Goal: Task Accomplishment & Management: Manage account settings

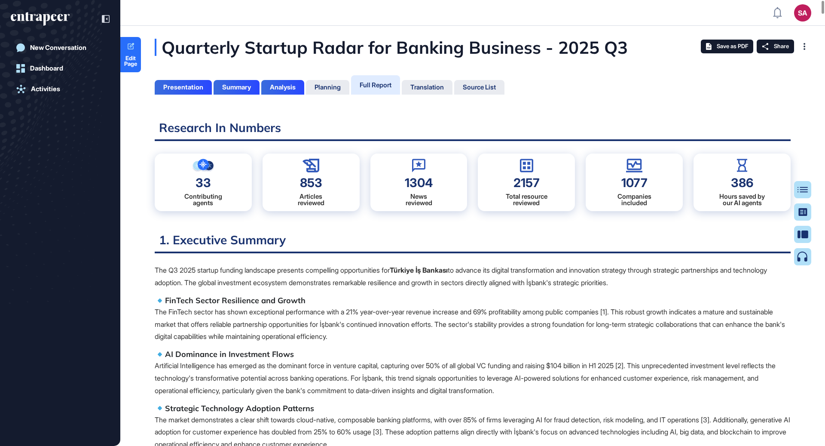
scroll to position [3, 0]
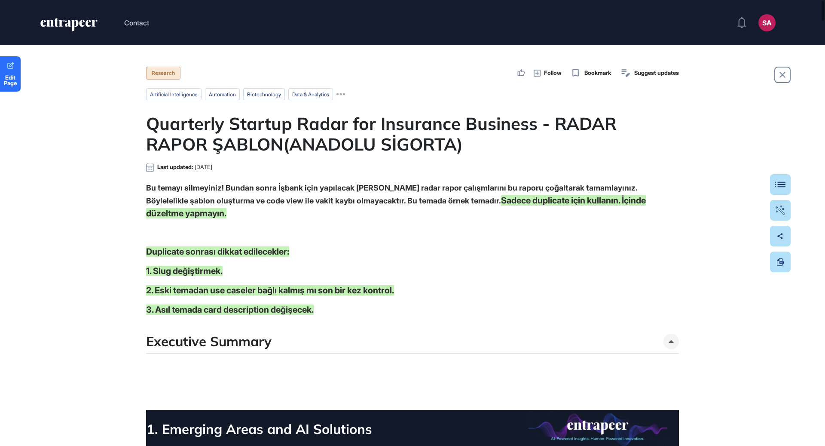
scroll to position [0, 0]
click at [778, 181] on div "Table Of Contents" at bounding box center [778, 184] width 12 height 7
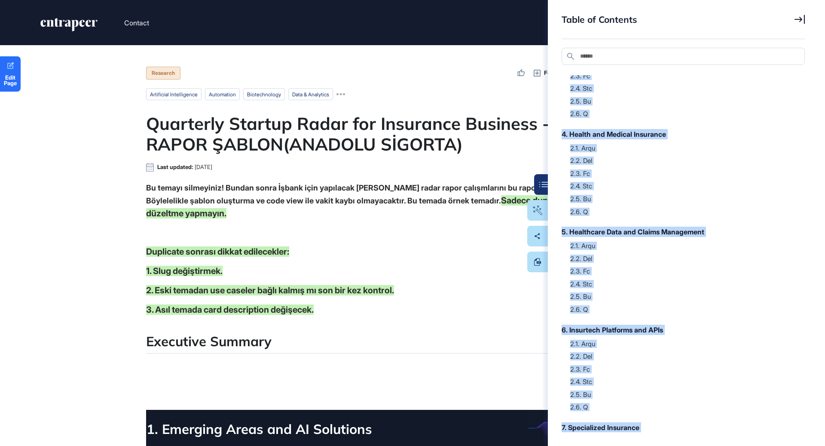
scroll to position [304, 0]
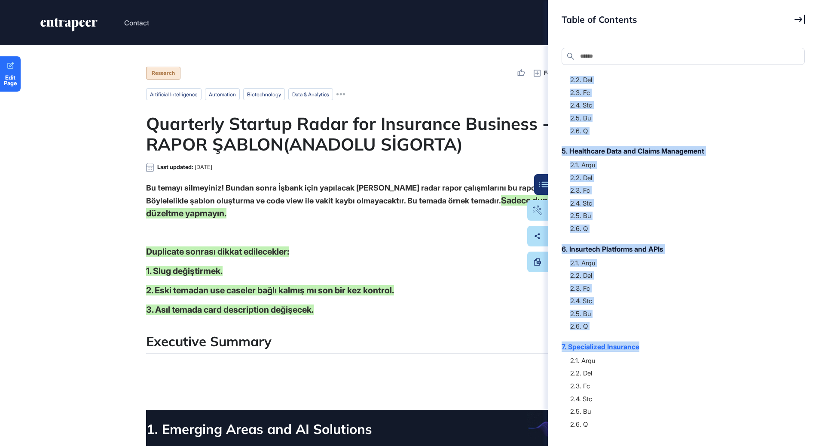
drag, startPoint x: 551, startPoint y: 100, endPoint x: 650, endPoint y: 346, distance: 264.6
click at [650, 346] on div "Table of Contents Search Executive Summary 1. Emerging Areas and AI Solutions 1…" at bounding box center [686, 223] width 277 height 446
copy div "1. Emerging Areas and AI Solutions 1.1. Knc 1.2. Man 1.3. Vec 2. Underwriting a…"
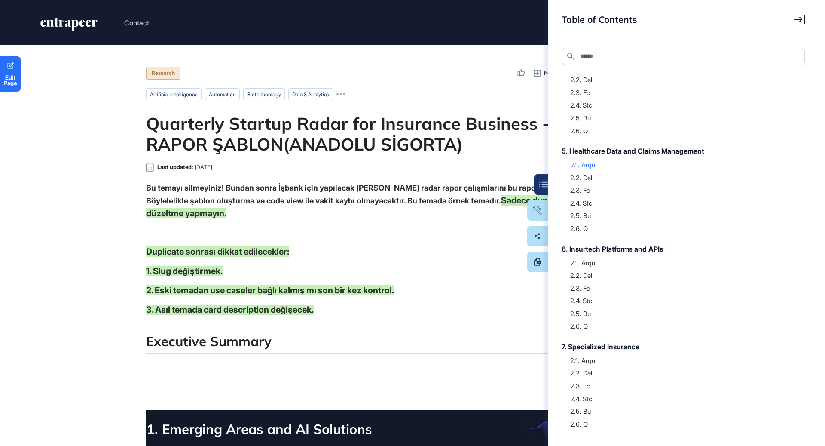
click at [696, 161] on div "2.1. Arqu" at bounding box center [683, 164] width 226 height 9
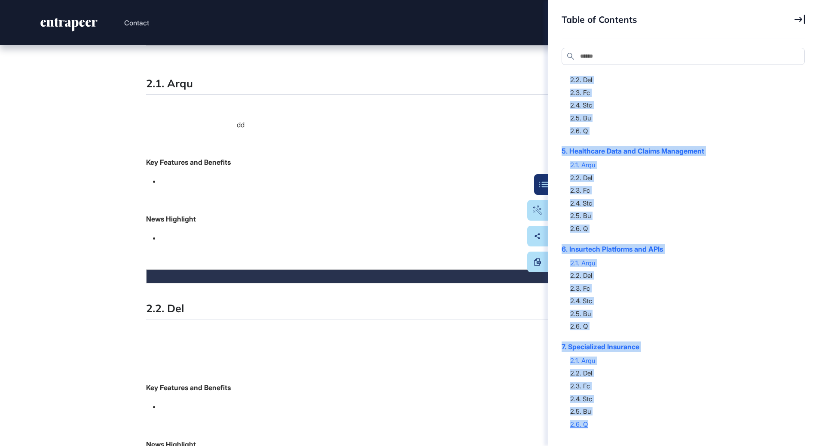
drag, startPoint x: 560, startPoint y: 86, endPoint x: 625, endPoint y: 425, distance: 345.3
click at [625, 425] on div "Table of Contents Search Executive Summary 1. Emerging Areas and AI Solutions 1…" at bounding box center [686, 223] width 277 height 446
copy div "1. Emerging Areas and AI Solutions 1.1. Knc 1.2. Man 1.3. Vec 2. Underwriting a…"
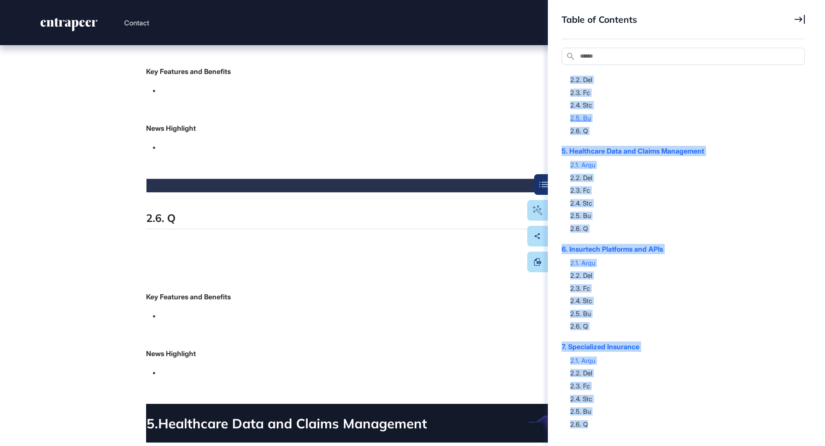
scroll to position [4967, 0]
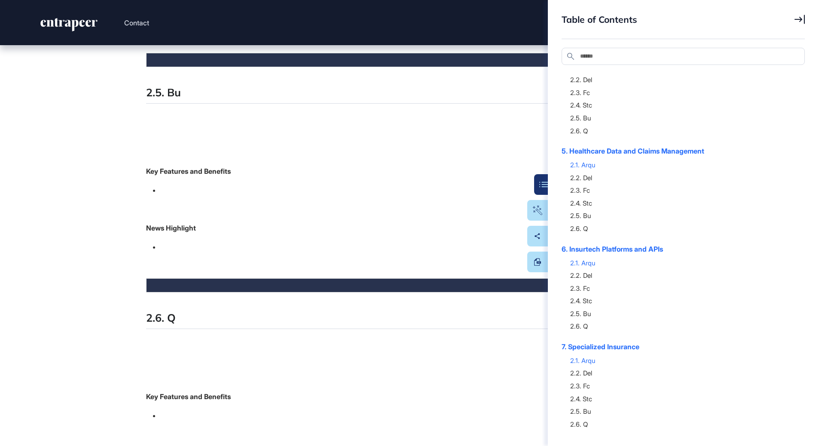
click at [801, 19] on icon at bounding box center [800, 19] width 10 height 9
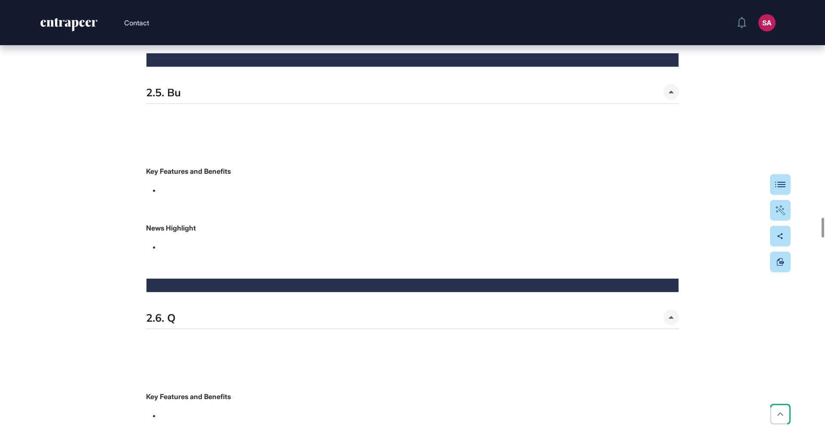
scroll to position [4406, 0]
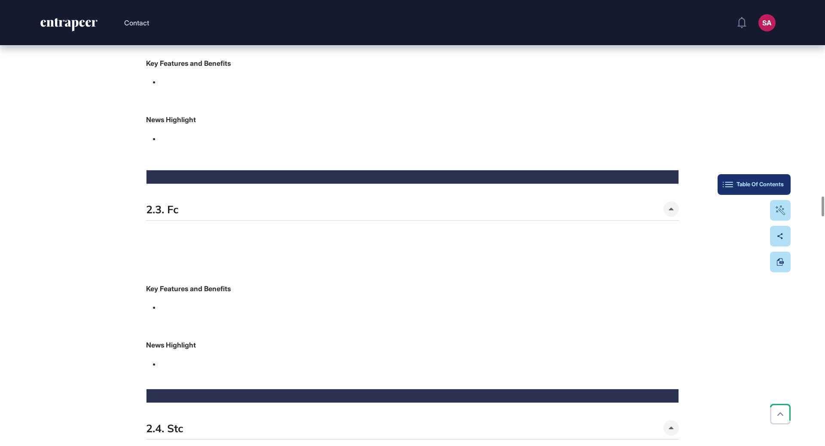
click at [783, 182] on div "Table Of Contents" at bounding box center [754, 184] width 59 height 7
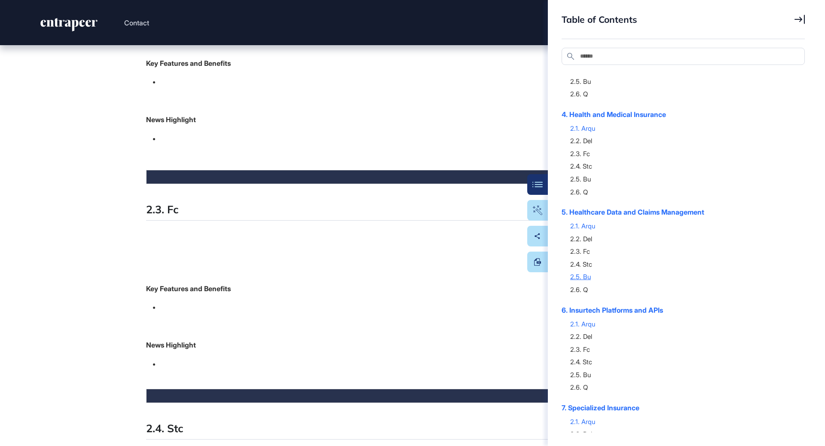
scroll to position [304, 0]
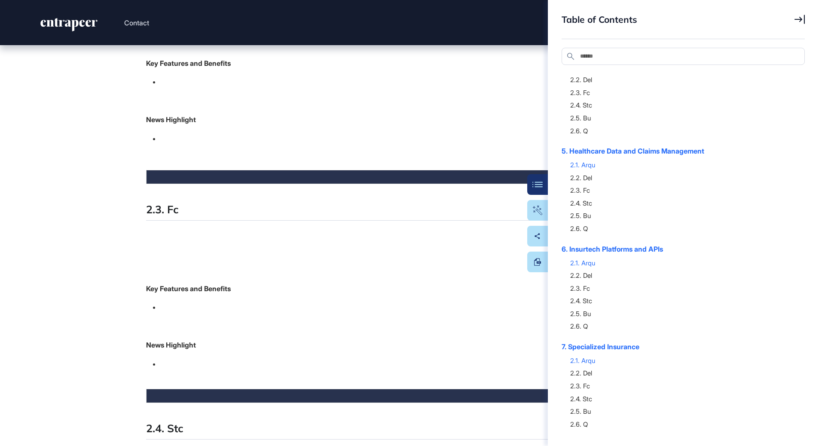
click at [796, 14] on div "Table of Contents" at bounding box center [683, 26] width 243 height 25
click at [798, 19] on icon at bounding box center [800, 19] width 10 height 9
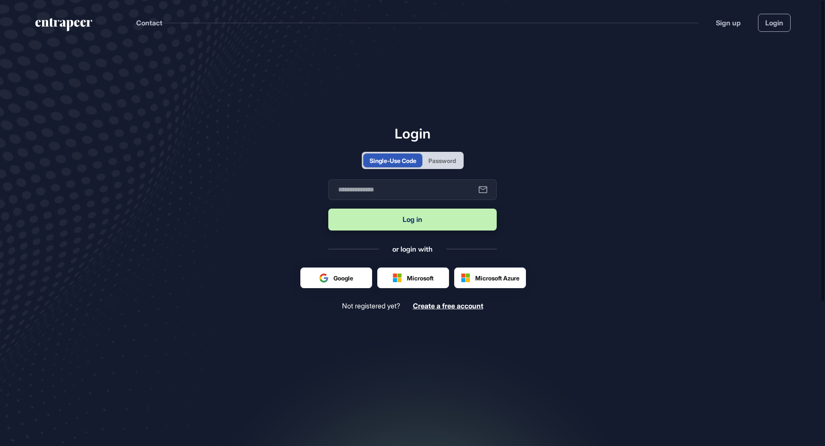
scroll to position [0, 0]
click at [403, 186] on input "text" at bounding box center [412, 189] width 168 height 21
type input "**********"
click at [425, 217] on button "Log in" at bounding box center [412, 219] width 168 height 22
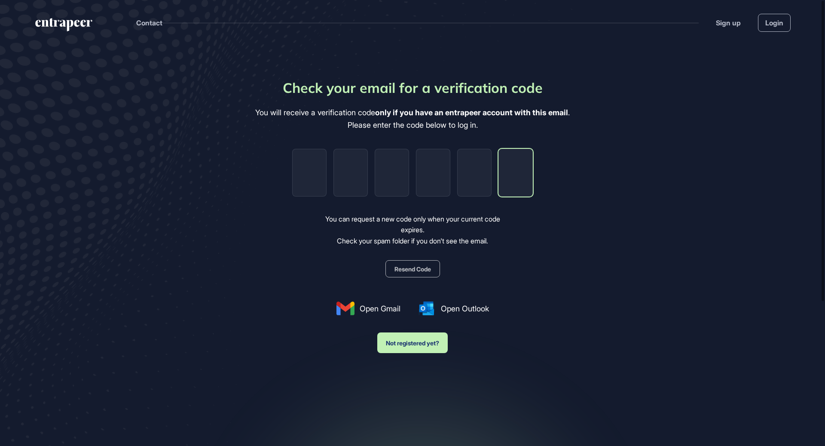
paste input "*"
type input "*"
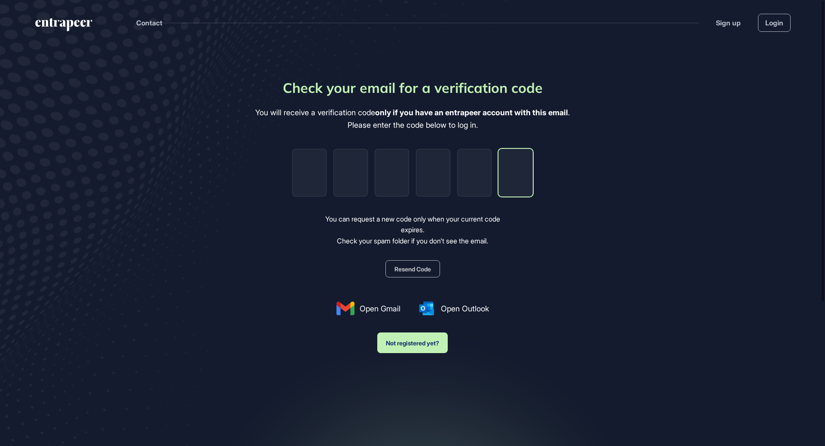
type input "*"
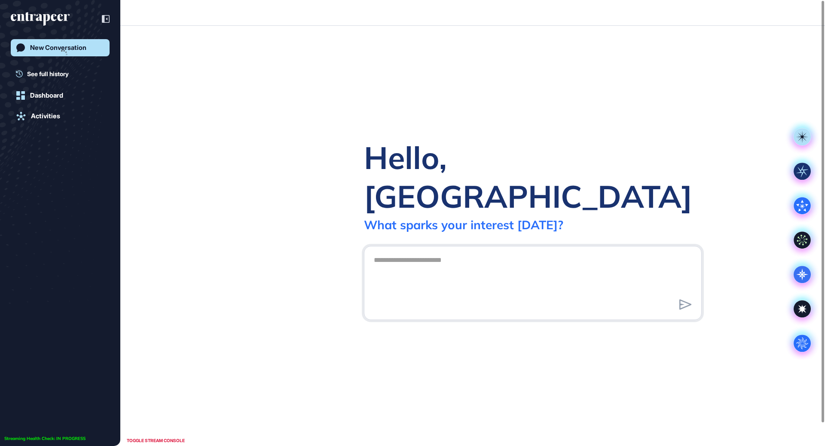
scroll to position [0, 0]
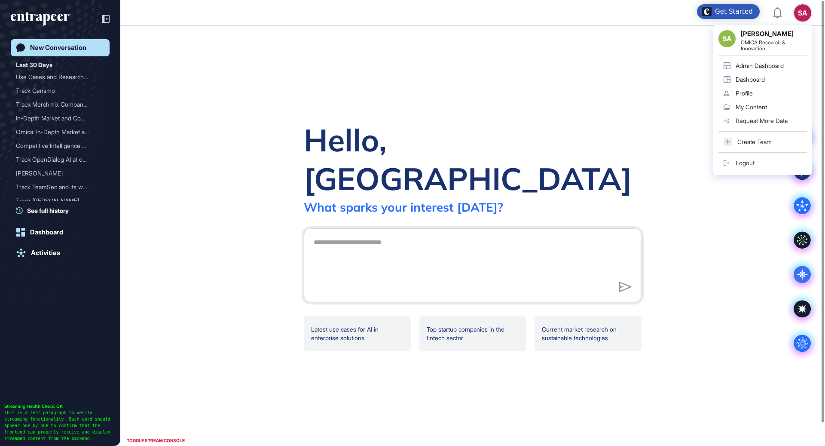
click at [778, 67] on div "Admin Dashboard" at bounding box center [760, 65] width 48 height 7
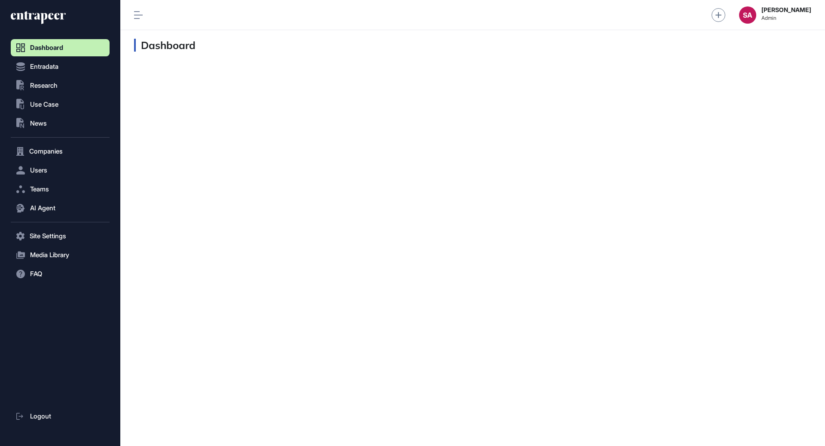
scroll to position [0, 0]
click at [61, 209] on button "AI Agent" at bounding box center [60, 207] width 99 height 17
click at [57, 90] on button ".st0{fill:currentColor} Research" at bounding box center [60, 85] width 99 height 17
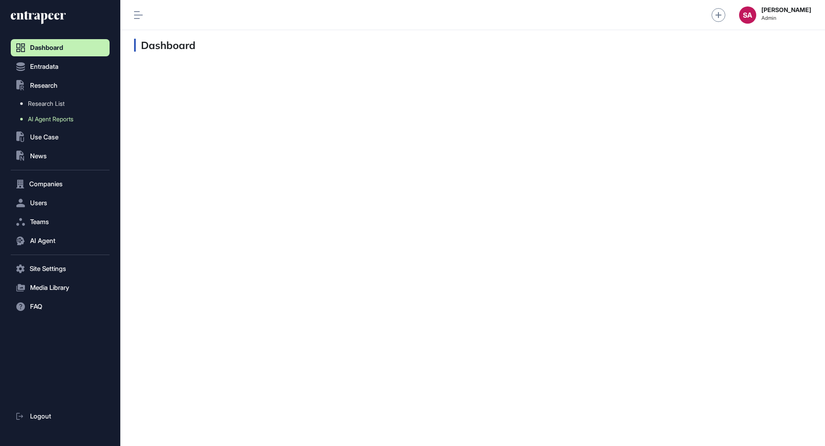
click at [61, 119] on span "AI Agent Reports" at bounding box center [51, 119] width 46 height 7
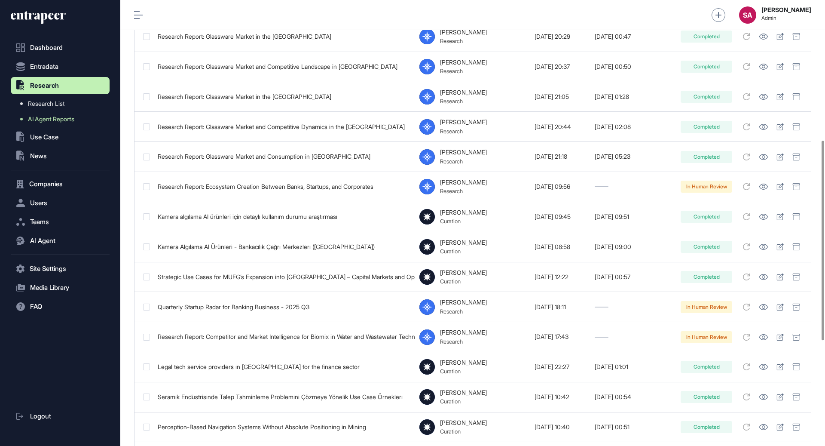
scroll to position [336, 0]
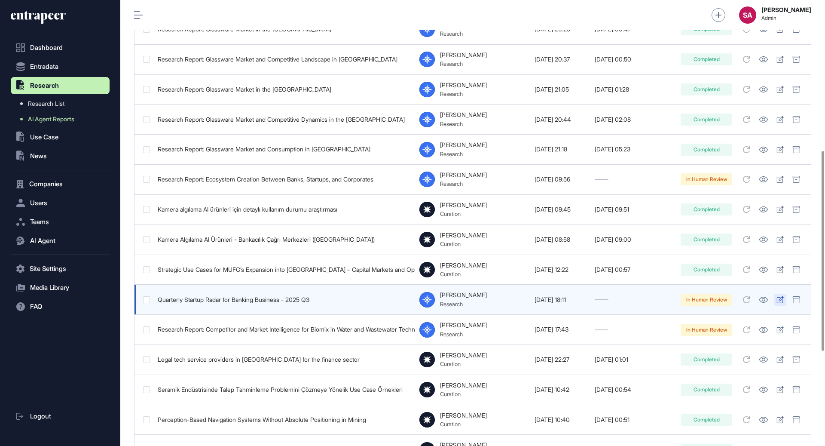
click at [779, 297] on icon at bounding box center [780, 299] width 7 height 7
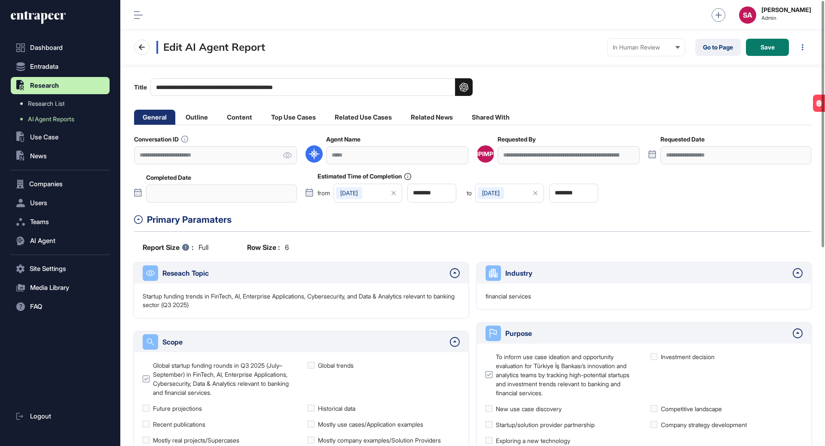
scroll to position [446, 705]
click at [240, 121] on li "Content" at bounding box center [239, 117] width 43 height 15
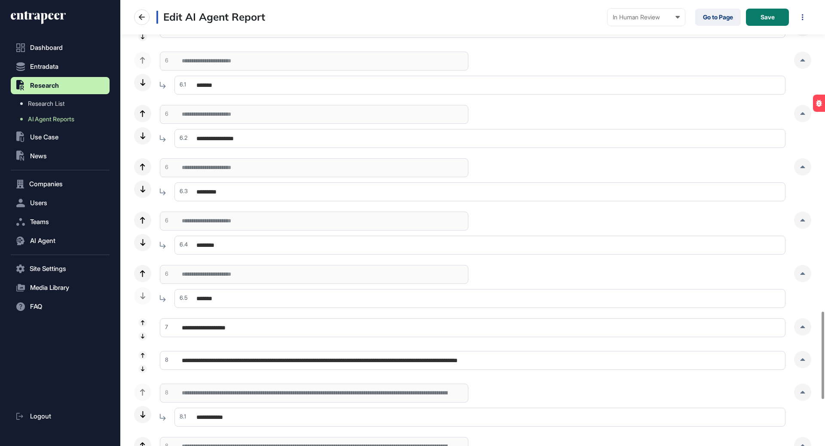
scroll to position [1583, 0]
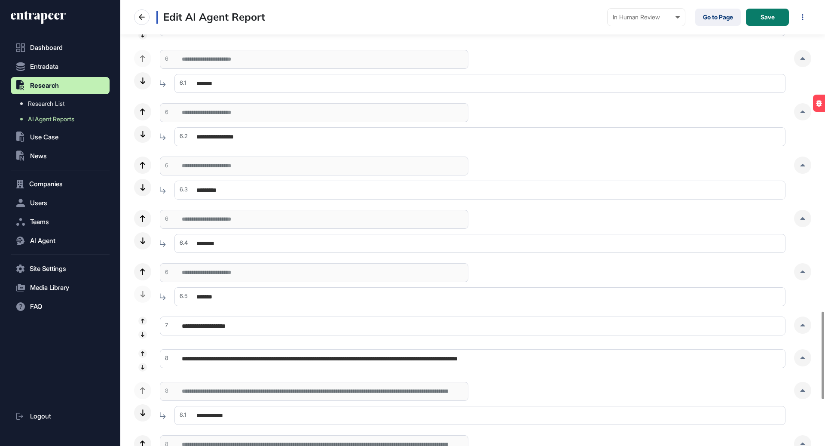
click at [228, 296] on input "*******" at bounding box center [480, 296] width 611 height 19
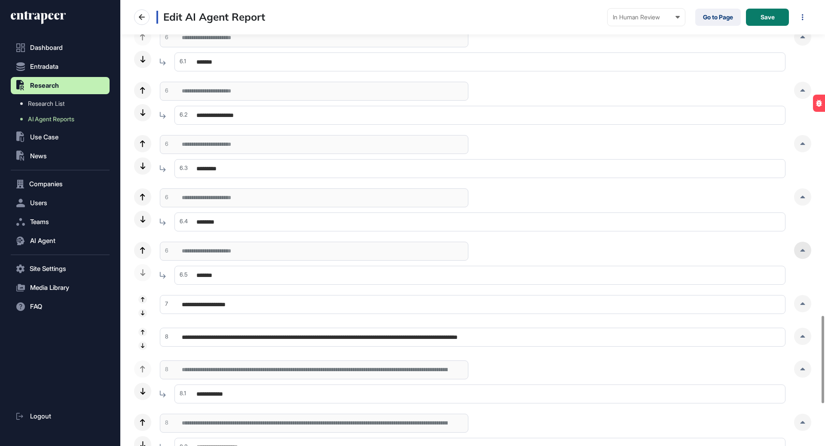
click at [800, 255] on div at bounding box center [802, 250] width 17 height 17
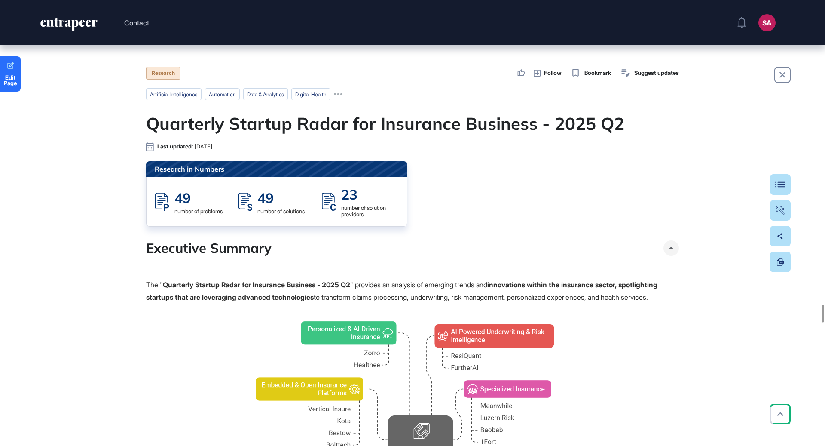
scroll to position [7817, 0]
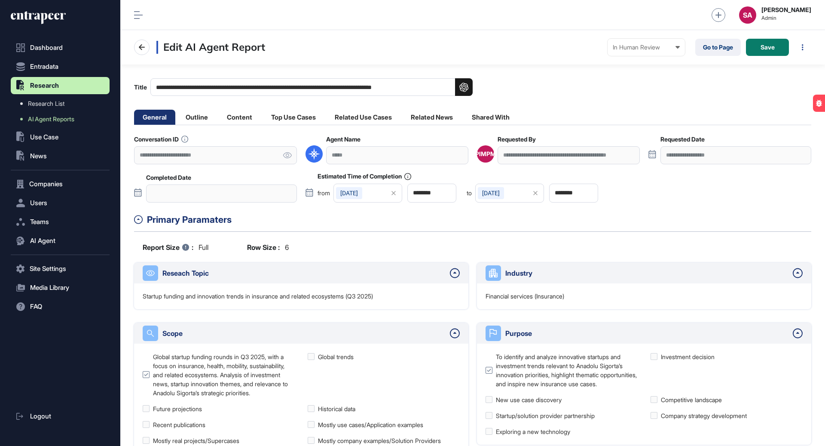
scroll to position [446, 705]
